Goal: Transaction & Acquisition: Purchase product/service

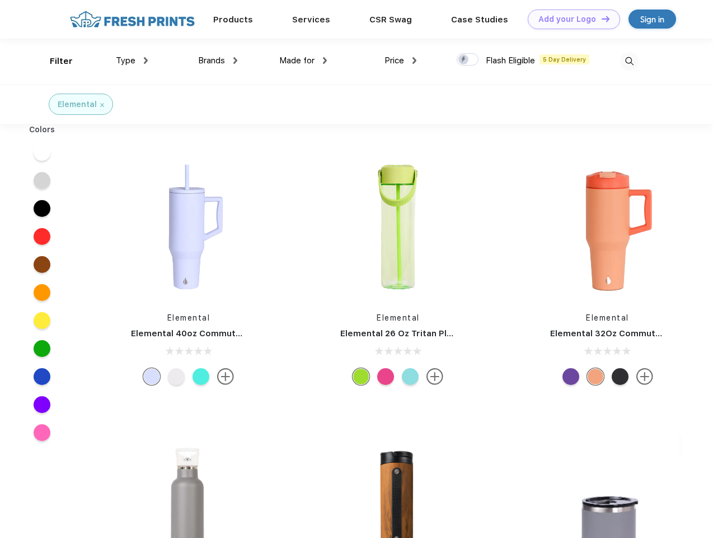
scroll to position [1, 0]
click at [570, 19] on link "Add your Logo Design Tool" at bounding box center [574, 20] width 92 height 20
click at [0, 0] on div "Design Tool" at bounding box center [0, 0] width 0 height 0
click at [601, 18] on link "Add your Logo Design Tool" at bounding box center [574, 20] width 92 height 20
click at [54, 61] on div "Filter" at bounding box center [61, 61] width 23 height 13
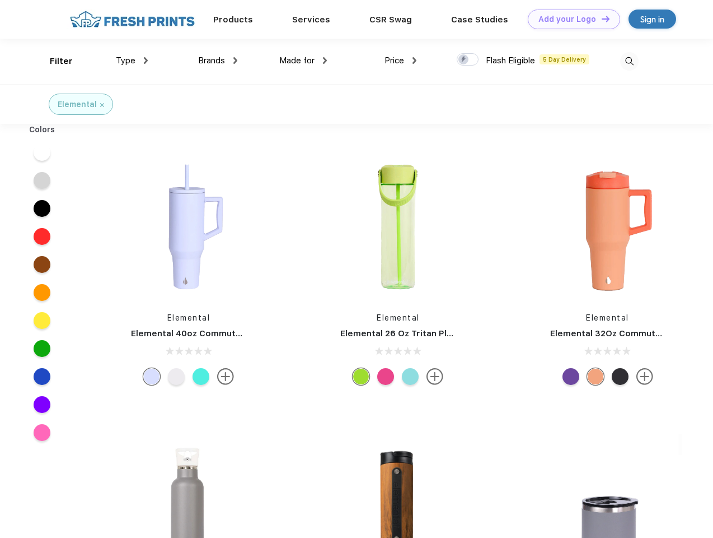
click at [132, 60] on span "Type" at bounding box center [126, 60] width 20 height 10
click at [218, 60] on span "Brands" at bounding box center [211, 60] width 27 height 10
click at [303, 60] on span "Made for" at bounding box center [296, 60] width 35 height 10
click at [401, 60] on span "Price" at bounding box center [395, 60] width 20 height 10
click at [468, 60] on div at bounding box center [468, 59] width 22 height 12
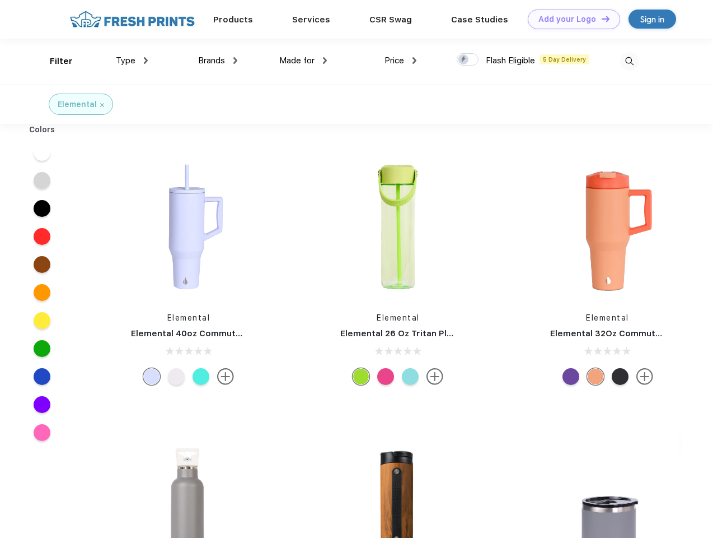
click at [464, 60] on input "checkbox" at bounding box center [460, 56] width 7 height 7
click at [629, 61] on img at bounding box center [629, 61] width 18 height 18
